Goal: Download file/media

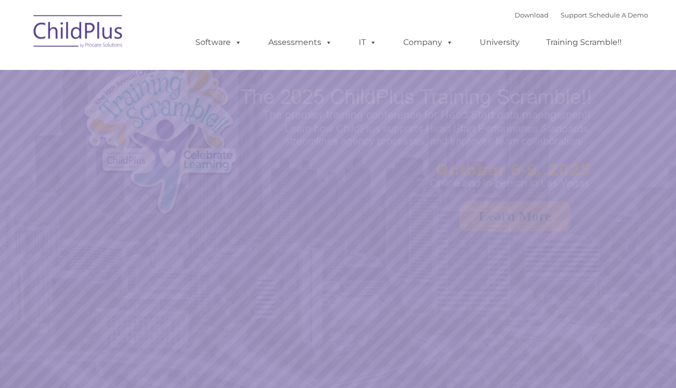
select select "MEDIUM"
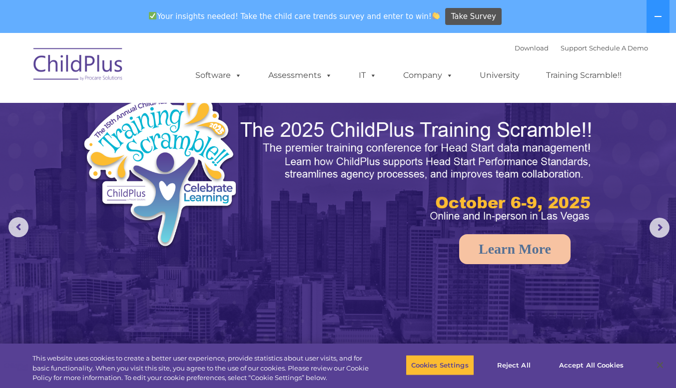
click at [231, 77] on span at bounding box center [236, 74] width 11 height 9
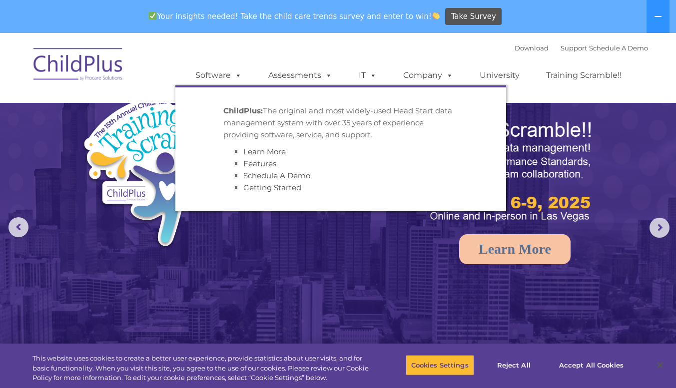
click at [255, 117] on p "ChildPlus: The original and most widely-used Head Start data management system …" at bounding box center [340, 123] width 235 height 36
click at [516, 50] on link "Download" at bounding box center [532, 48] width 34 height 8
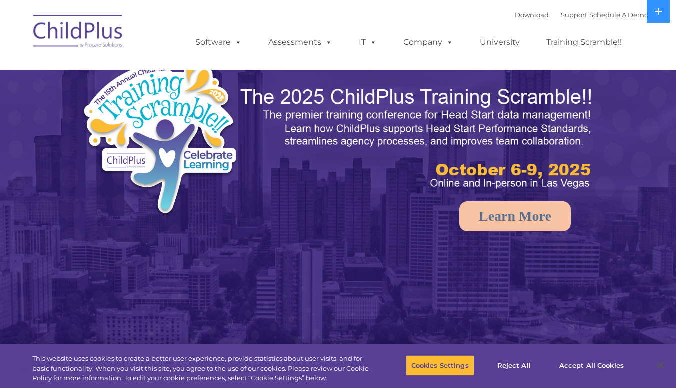
select select "MEDIUM"
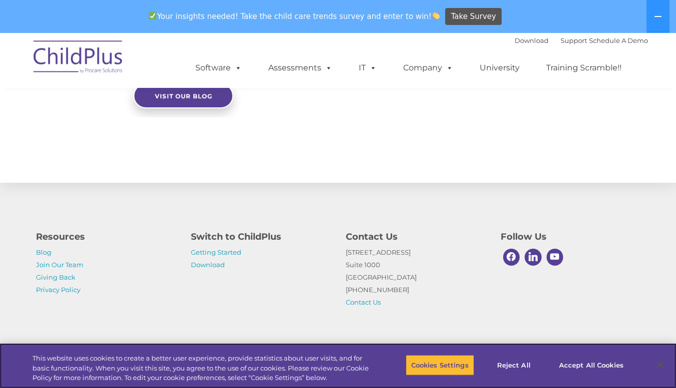
scroll to position [1140, 0]
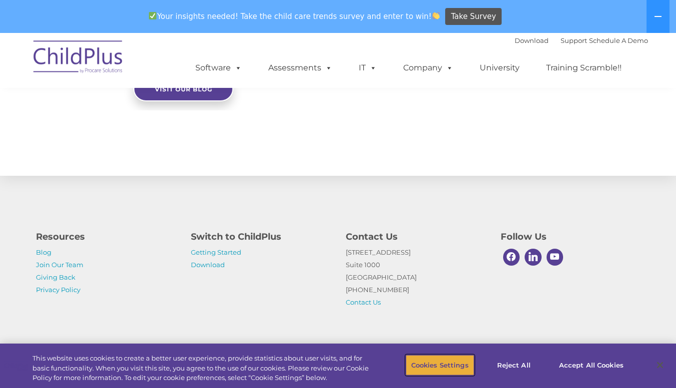
click at [450, 367] on button "Cookies Settings" at bounding box center [440, 365] width 68 height 21
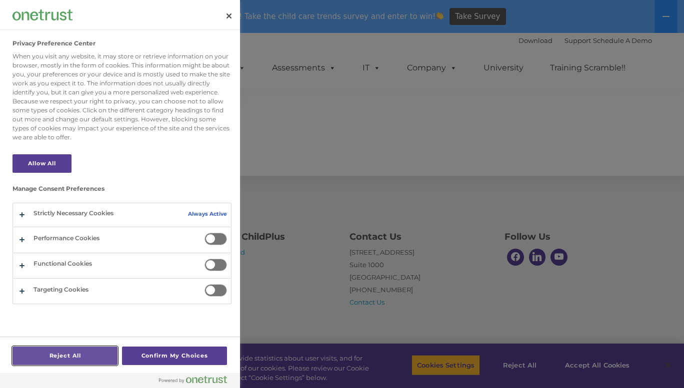
click at [83, 360] on button "Reject All" at bounding box center [64, 356] width 105 height 18
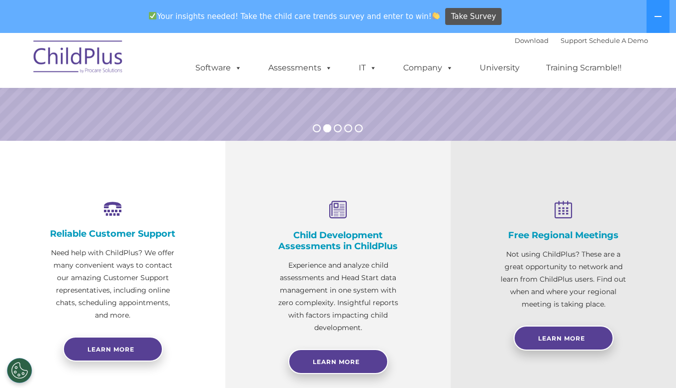
scroll to position [276, 0]
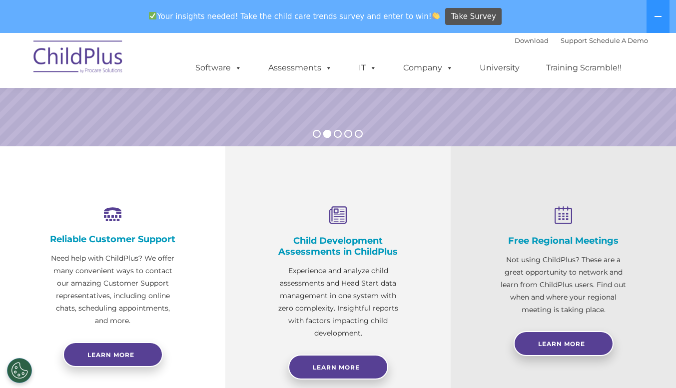
click at [341, 131] on rs-bullets at bounding box center [338, 134] width 50 height 8
click at [338, 131] on rs-bullet at bounding box center [338, 134] width 8 height 8
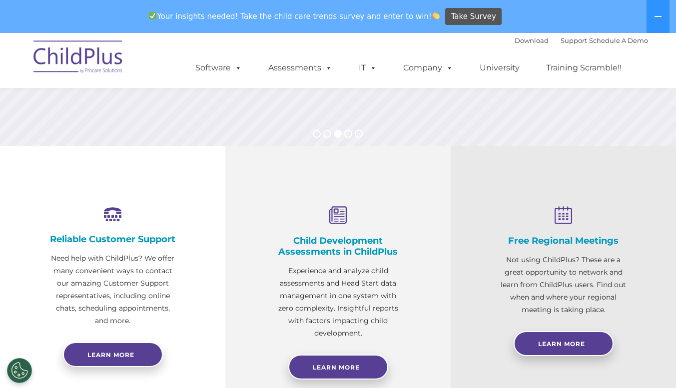
click at [348, 134] on rs-bullet at bounding box center [348, 134] width 8 height 8
